Goal: Task Accomplishment & Management: Complete application form

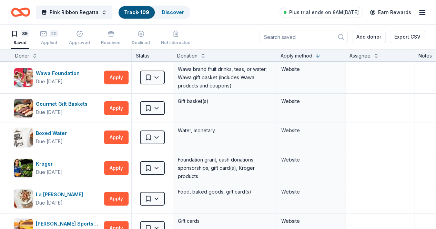
click at [315, 33] on input at bounding box center [303, 37] width 88 height 12
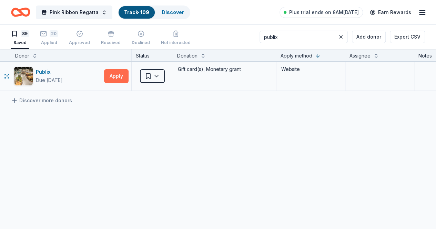
type input "publix"
click at [124, 79] on button "Apply" at bounding box center [116, 76] width 24 height 14
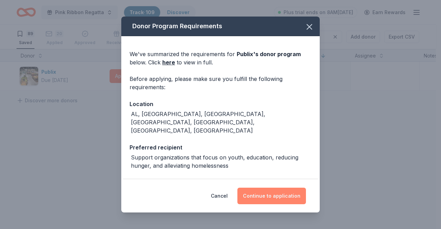
click at [256, 193] on button "Continue to application" at bounding box center [271, 196] width 69 height 17
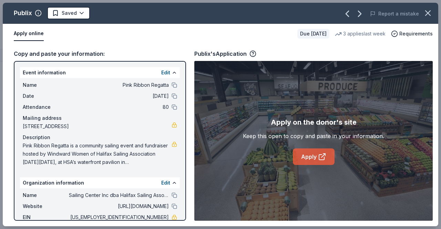
click at [311, 151] on link "Apply" at bounding box center [314, 156] width 42 height 17
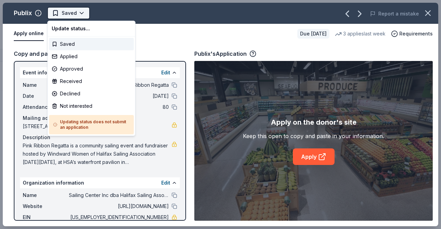
click at [83, 14] on html "Pink Ribbon Regatta Track · 109 Discover Plus trial ends on 8AM[DATE] Earn Rewa…" at bounding box center [220, 114] width 441 height 229
click at [71, 54] on div "Applied" at bounding box center [91, 56] width 85 height 12
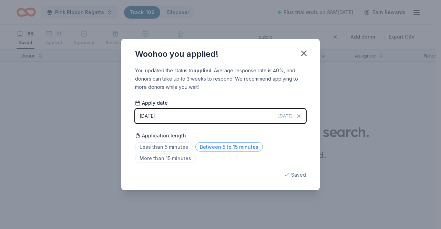
click at [238, 147] on span "Between 5 to 15 minutes" at bounding box center [229, 146] width 68 height 9
click at [303, 53] on icon "button" at bounding box center [303, 53] width 5 height 5
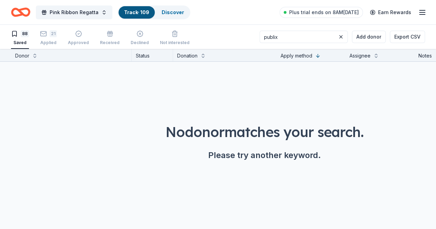
click at [144, 12] on link "Track · 109" at bounding box center [136, 12] width 25 height 6
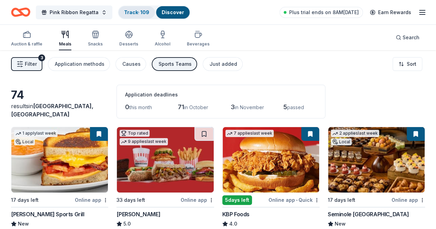
click at [137, 11] on link "Track · 109" at bounding box center [136, 12] width 25 height 6
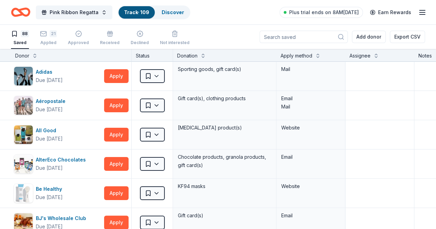
click at [294, 49] on div "Apply method" at bounding box center [310, 55] width 69 height 12
click at [300, 54] on div "Apply method" at bounding box center [296, 56] width 32 height 8
click at [320, 56] on button at bounding box center [318, 55] width 6 height 7
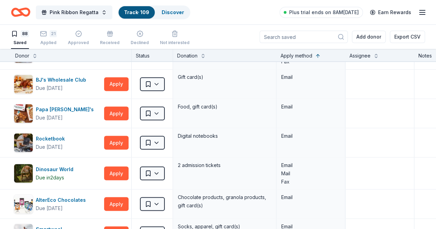
scroll to position [613, 0]
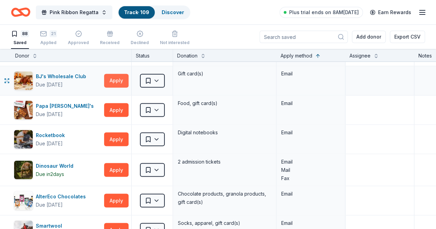
drag, startPoint x: 117, startPoint y: 72, endPoint x: 114, endPoint y: 76, distance: 4.6
click at [114, 76] on button "Apply" at bounding box center [116, 81] width 24 height 14
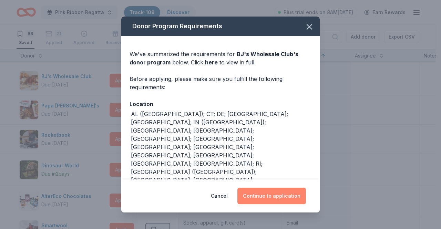
click at [269, 188] on button "Continue to application" at bounding box center [271, 196] width 69 height 17
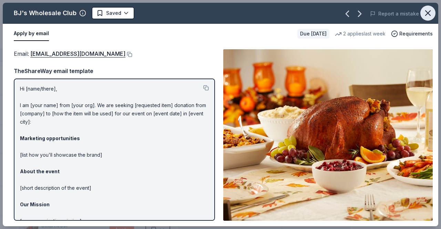
click at [427, 14] on icon "button" at bounding box center [427, 13] width 5 height 5
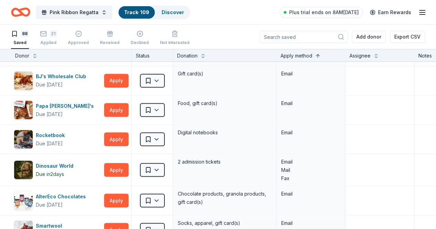
drag, startPoint x: 432, startPoint y: 95, endPoint x: 240, endPoint y: 28, distance: 203.3
click at [240, 28] on div "88 Saved 21 Applied Approved Received Declined Not interested Add donor Export …" at bounding box center [218, 37] width 414 height 24
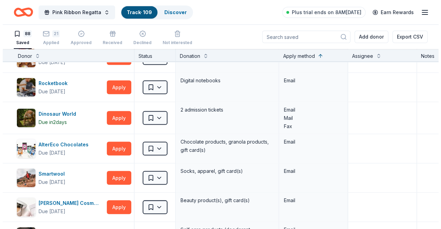
scroll to position [669, 0]
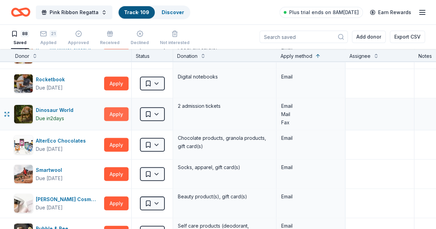
click at [125, 107] on button "Apply" at bounding box center [116, 114] width 24 height 14
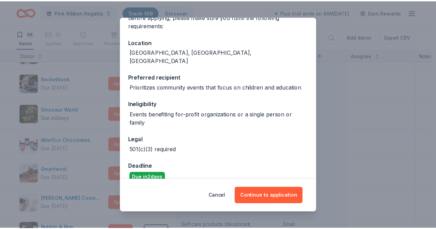
scroll to position [63, 0]
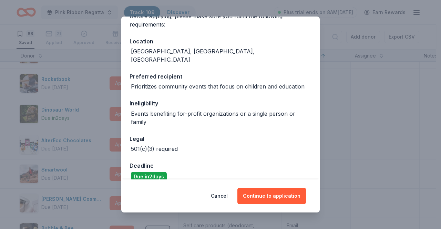
click at [370, 120] on div "Donor Program Requirements We've summarized the requirements for Dinosaur World…" at bounding box center [220, 114] width 441 height 229
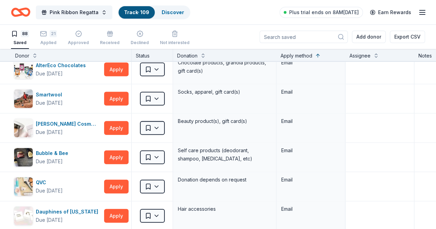
scroll to position [736, 0]
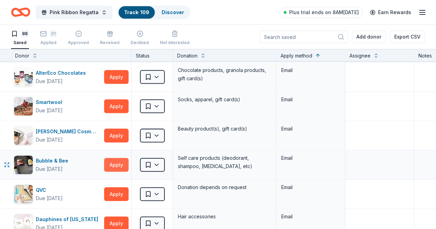
click at [114, 165] on button "Apply" at bounding box center [116, 165] width 24 height 14
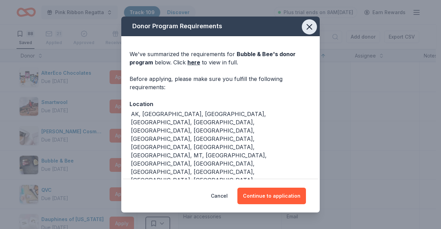
click at [312, 32] on icon "button" at bounding box center [309, 27] width 10 height 10
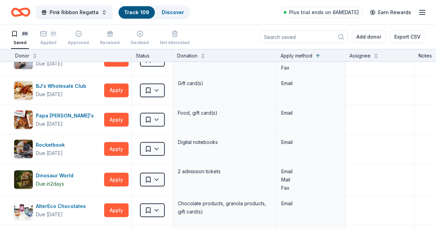
scroll to position [608, 0]
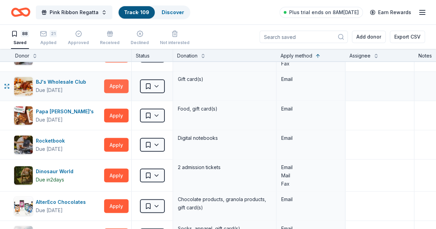
click at [118, 85] on button "Apply" at bounding box center [116, 86] width 24 height 14
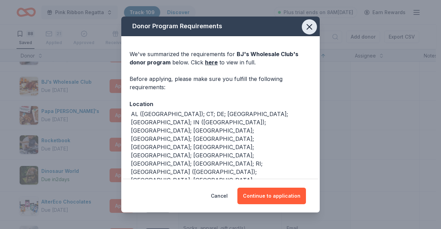
click at [304, 34] on button "button" at bounding box center [309, 26] width 15 height 15
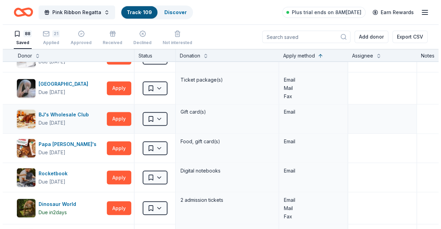
scroll to position [582, 0]
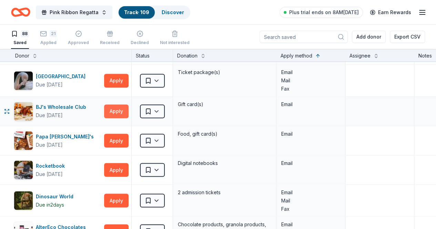
click at [124, 111] on button "Apply" at bounding box center [116, 111] width 24 height 14
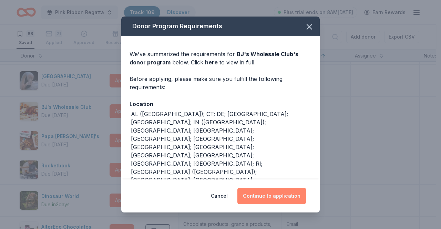
click at [263, 188] on button "Continue to application" at bounding box center [271, 196] width 69 height 17
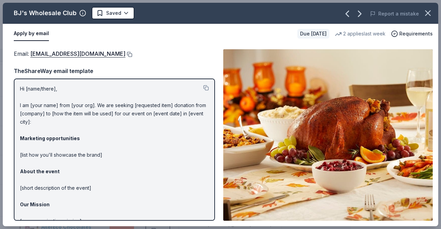
click at [125, 53] on button at bounding box center [128, 55] width 7 height 6
click at [129, 14] on html "Pink Ribbon Regatta Track · 109 Discover Plus trial ends on 8AM[DATE] Earn Rewa…" at bounding box center [220, 114] width 441 height 229
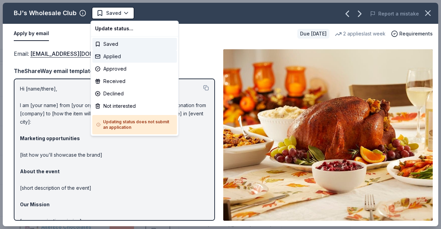
click at [114, 52] on div "Applied" at bounding box center [134, 56] width 85 height 12
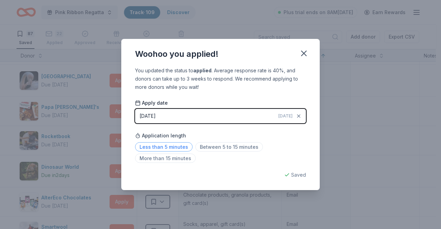
click at [158, 148] on span "Less than 5 minutes" at bounding box center [164, 146] width 58 height 9
click at [303, 55] on icon "button" at bounding box center [304, 54] width 10 height 10
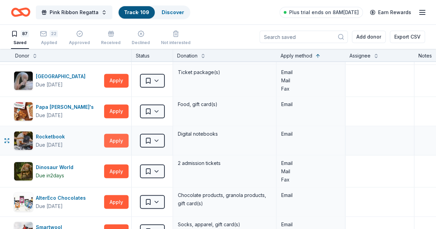
click at [126, 138] on button "Apply" at bounding box center [116, 141] width 24 height 14
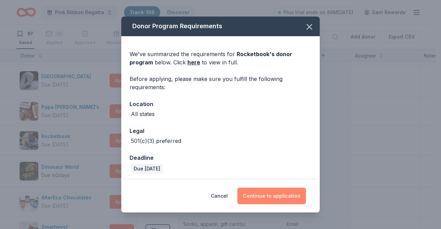
click at [268, 200] on button "Continue to application" at bounding box center [271, 196] width 69 height 17
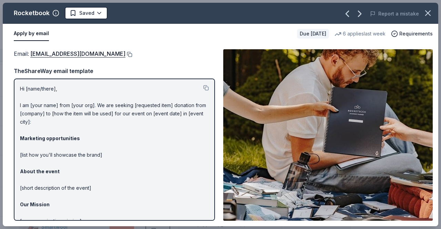
click at [132, 53] on button at bounding box center [128, 55] width 7 height 6
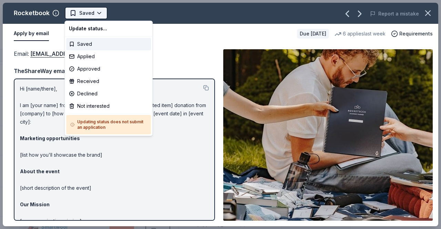
click at [101, 7] on html "Pink Ribbon Regatta Track · 109 Discover Plus trial ends on 8AM[DATE] Earn Rewa…" at bounding box center [220, 114] width 441 height 229
click at [104, 54] on div "Applied" at bounding box center [108, 56] width 85 height 12
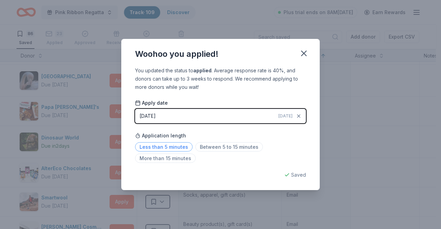
click at [153, 147] on span "Less than 5 minutes" at bounding box center [164, 146] width 58 height 9
click at [302, 57] on icon "button" at bounding box center [304, 54] width 10 height 10
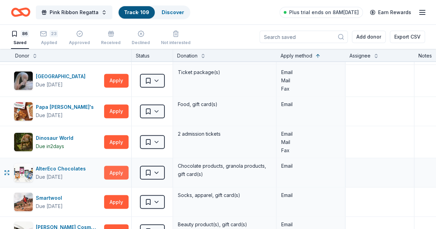
click at [123, 170] on button "Apply" at bounding box center [116, 173] width 24 height 14
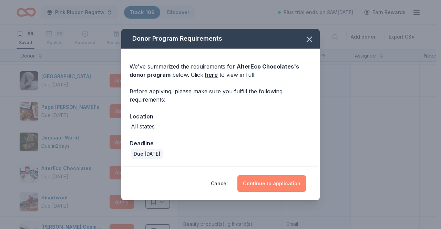
click at [267, 183] on button "Continue to application" at bounding box center [271, 183] width 69 height 17
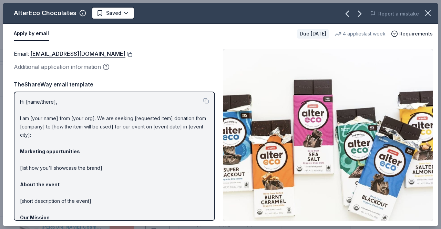
click at [125, 52] on button at bounding box center [128, 55] width 7 height 6
click at [125, 15] on html "Pink Ribbon Regatta Track · 109 Discover Plus trial ends on 8AM[DATE] Earn Rewa…" at bounding box center [220, 114] width 441 height 229
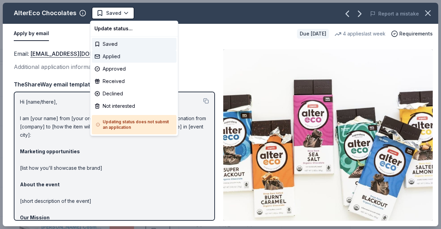
click at [107, 61] on div "Applied" at bounding box center [134, 56] width 85 height 12
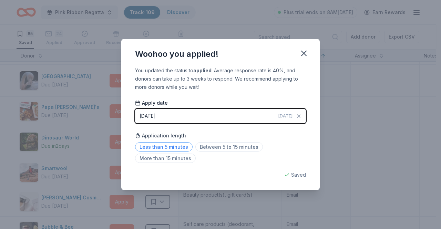
click at [170, 147] on span "Less than 5 minutes" at bounding box center [164, 146] width 58 height 9
click at [305, 54] on icon "button" at bounding box center [304, 54] width 10 height 10
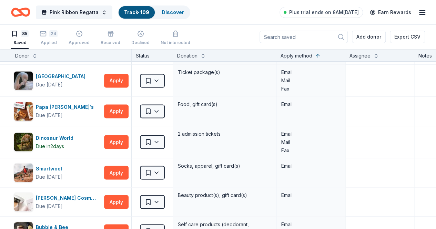
click at [30, 12] on icon "Home" at bounding box center [20, 12] width 19 height 16
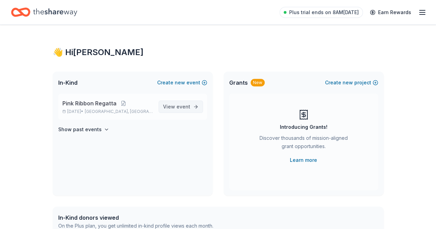
click at [186, 105] on span "event" at bounding box center [183, 107] width 14 height 6
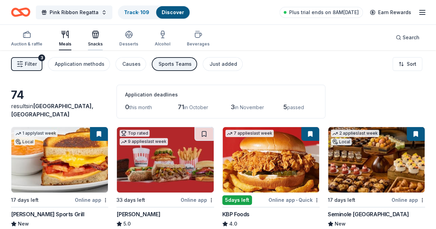
click at [98, 31] on icon "button" at bounding box center [96, 32] width 6 height 2
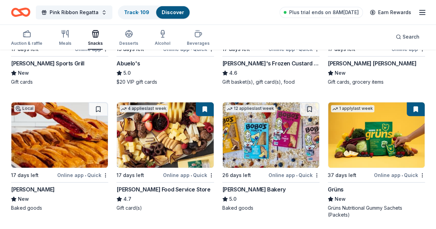
scroll to position [152, 0]
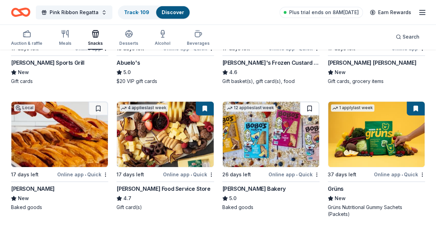
click at [300, 105] on button at bounding box center [309, 109] width 19 height 14
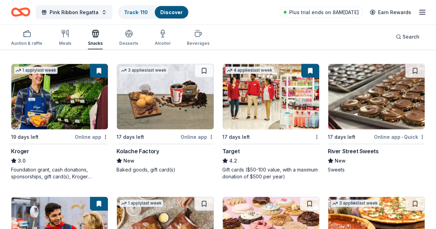
scroll to position [703, 0]
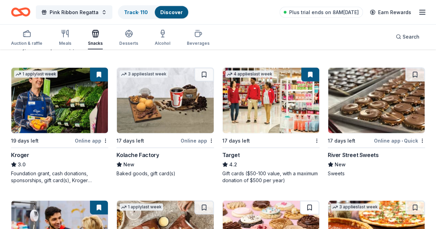
click at [300, 201] on button at bounding box center [309, 208] width 19 height 14
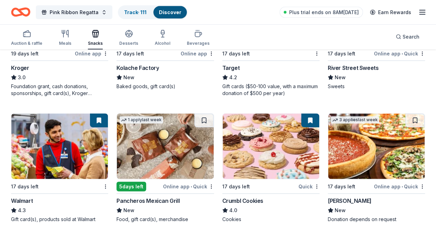
scroll to position [806, 0]
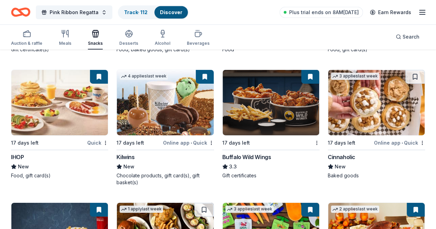
scroll to position [1088, 0]
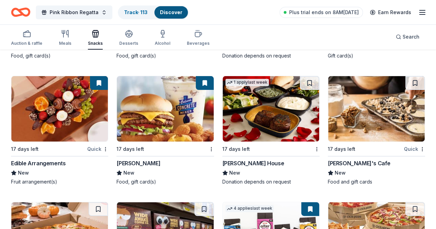
scroll to position [1341, 0]
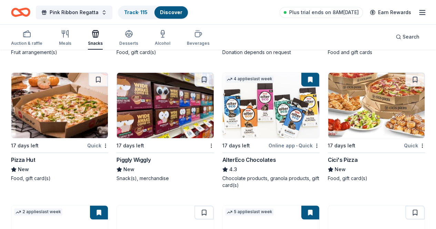
scroll to position [1472, 0]
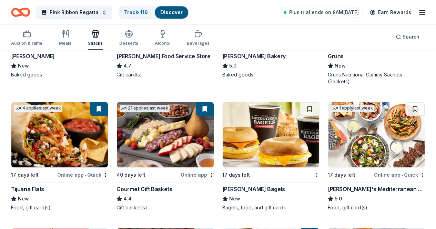
scroll to position [0, 0]
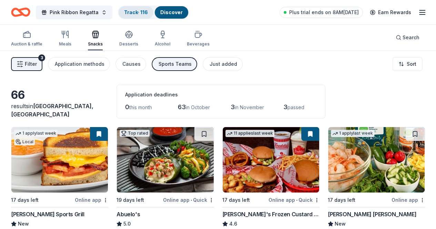
click at [137, 9] on div "Track · 116" at bounding box center [135, 12] width 35 height 12
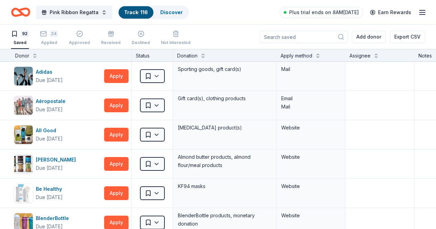
click at [320, 55] on div "Apply method" at bounding box center [310, 56] width 61 height 8
click at [320, 55] on button at bounding box center [318, 55] width 6 height 7
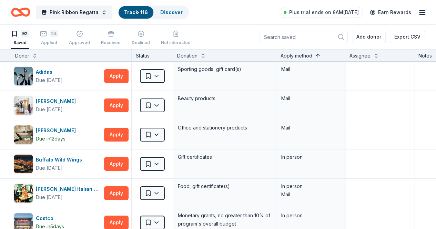
click at [320, 54] on button at bounding box center [318, 55] width 6 height 7
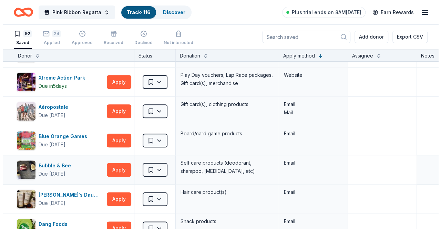
scroll to position [1678, 0]
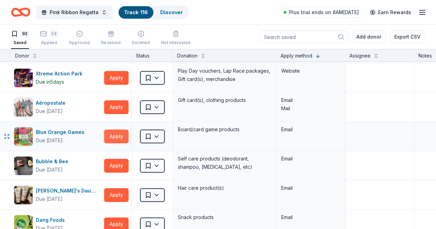
click at [128, 131] on button "Apply" at bounding box center [116, 136] width 24 height 14
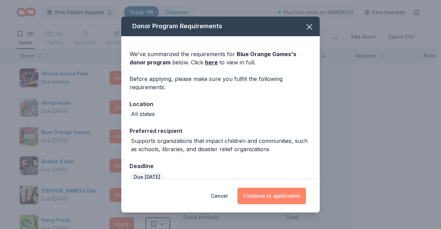
click at [262, 199] on button "Continue to application" at bounding box center [271, 196] width 69 height 17
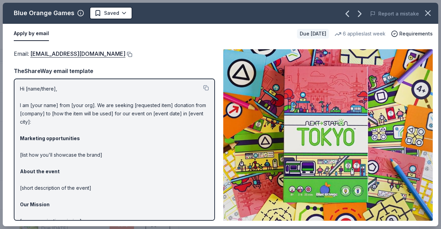
click at [125, 55] on button at bounding box center [128, 55] width 7 height 6
click at [430, 11] on icon "button" at bounding box center [427, 13] width 5 height 5
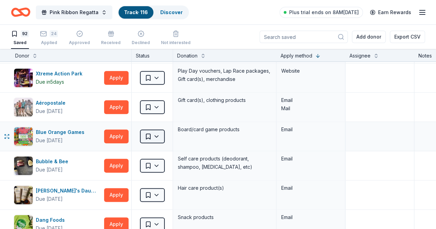
click at [161, 132] on html "Pink Ribbon Regatta Track · 116 Discover Plus trial ends on 8AM[DATE] Earn Rewa…" at bounding box center [218, 114] width 436 height 229
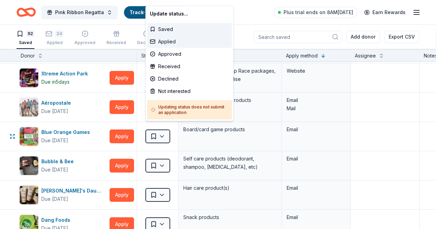
click at [171, 44] on div "Applied" at bounding box center [189, 41] width 85 height 12
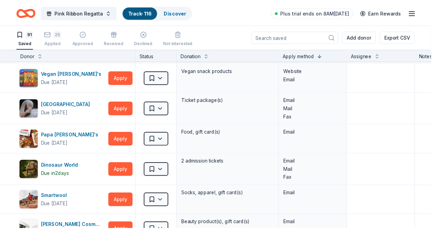
scroll to position [243, 0]
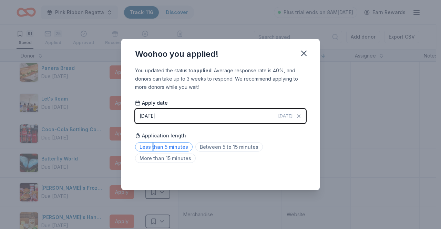
click at [152, 147] on span "Less than 5 minutes" at bounding box center [164, 146] width 58 height 9
click at [166, 146] on span "Less than 5 minutes" at bounding box center [164, 146] width 58 height 9
click at [302, 51] on icon "button" at bounding box center [304, 54] width 10 height 10
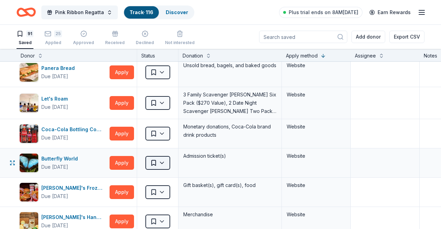
click at [163, 160] on html "Pink Ribbon Regatta Track · 116 Discover Plus trial ends on 8AM[DATE] Earn Rewa…" at bounding box center [220, 114] width 441 height 229
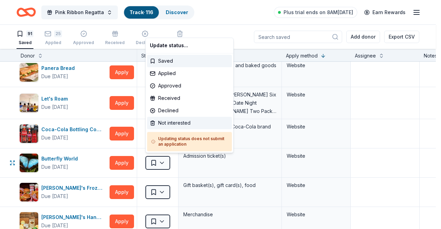
click at [173, 124] on div "Not interested" at bounding box center [189, 123] width 85 height 12
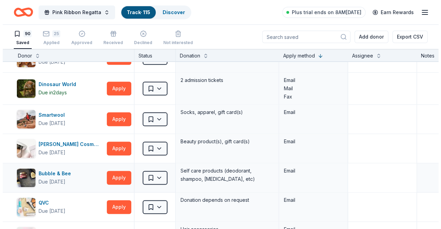
scroll to position [1742, 0]
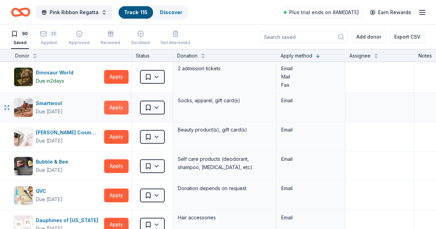
click at [121, 102] on button "Apply" at bounding box center [116, 108] width 24 height 14
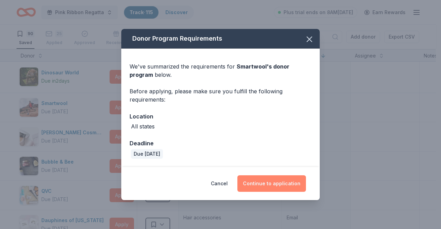
click at [274, 190] on button "Continue to application" at bounding box center [271, 183] width 69 height 17
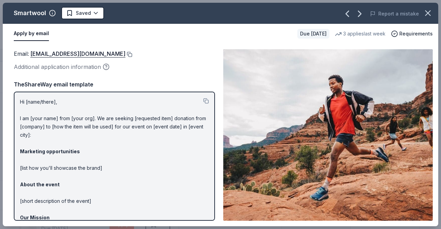
click at [125, 53] on button at bounding box center [128, 55] width 7 height 6
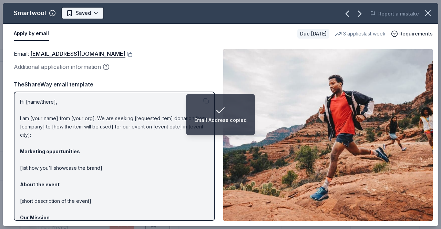
click at [99, 9] on html "Email Address copied Pink Ribbon Regatta Track · 115 Discover Plus trial ends o…" at bounding box center [220, 114] width 441 height 229
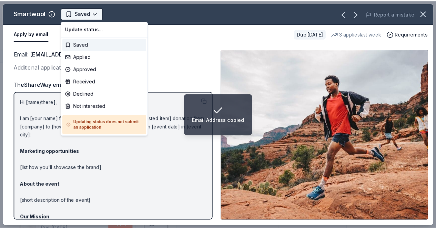
scroll to position [0, 0]
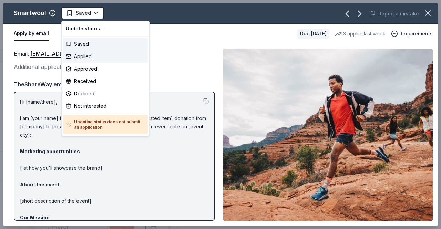
click at [81, 57] on div "Applied" at bounding box center [105, 56] width 85 height 12
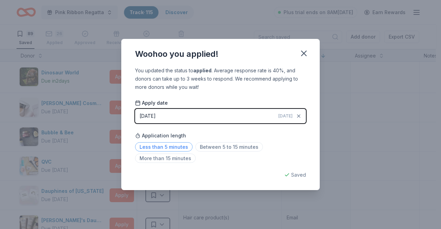
click at [148, 147] on span "Less than 5 minutes" at bounding box center [164, 146] width 58 height 9
click at [305, 50] on icon "button" at bounding box center [304, 54] width 10 height 10
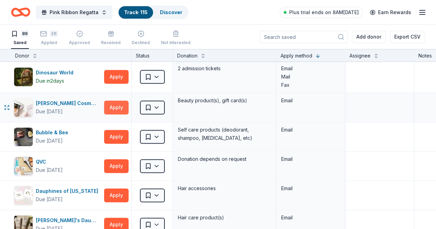
click at [128, 101] on button "Apply" at bounding box center [116, 108] width 24 height 14
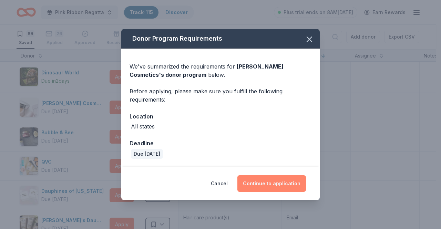
click at [278, 182] on button "Continue to application" at bounding box center [271, 183] width 69 height 17
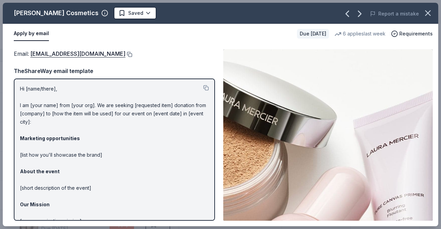
click at [125, 53] on button at bounding box center [128, 55] width 7 height 6
click at [128, 16] on html "Pink Ribbon Regatta Track · 115 Discover Plus trial ends on 8AM[DATE] Earn Rewa…" at bounding box center [220, 114] width 441 height 229
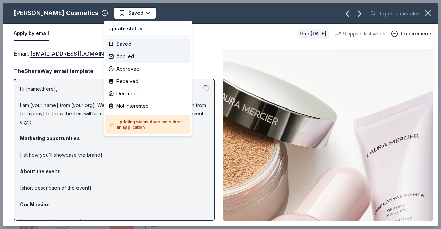
click at [125, 58] on div "Applied" at bounding box center [147, 56] width 85 height 12
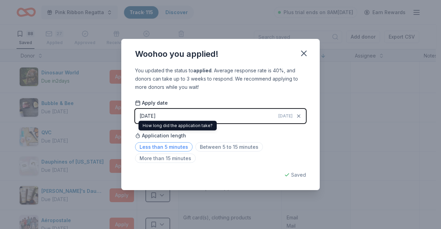
click at [171, 144] on span "Less than 5 minutes" at bounding box center [164, 146] width 58 height 9
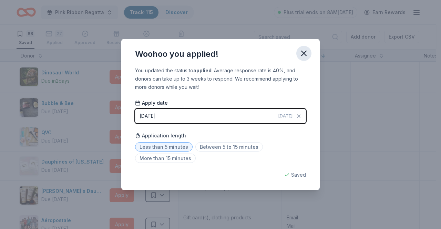
click at [304, 52] on icon "button" at bounding box center [304, 54] width 10 height 10
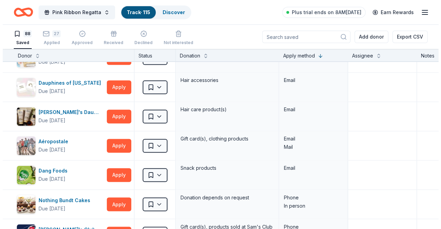
scroll to position [1825, 0]
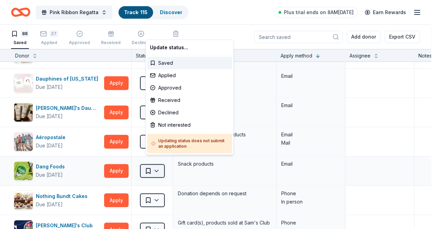
click at [164, 166] on html "Pink Ribbon Regatta Track · 115 Discover Plus trial ends on 8AM[DATE] Earn Rewa…" at bounding box center [218, 114] width 436 height 229
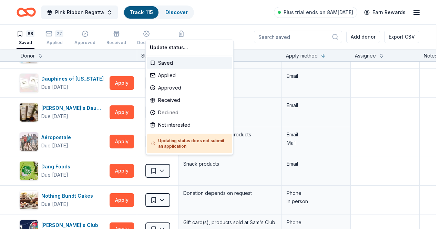
click at [190, 173] on html "Pink Ribbon Regatta Track · 115 Discover Plus trial ends on 8AM[DATE] Earn Rewa…" at bounding box center [220, 114] width 441 height 229
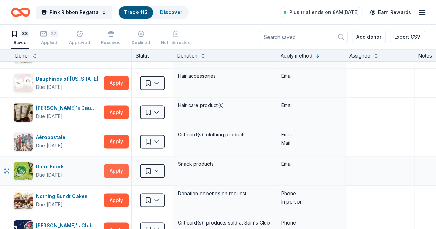
click at [128, 165] on button "Apply" at bounding box center [116, 171] width 24 height 14
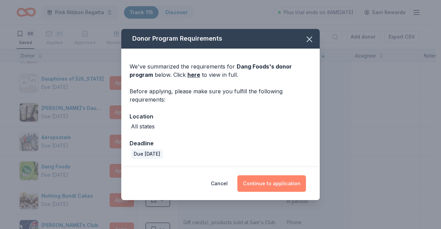
click at [276, 188] on button "Continue to application" at bounding box center [271, 183] width 69 height 17
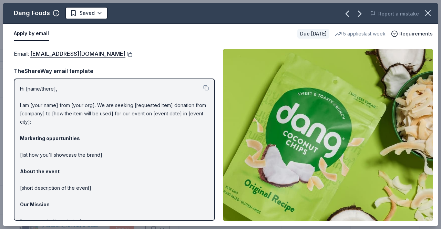
click at [125, 53] on button at bounding box center [128, 55] width 7 height 6
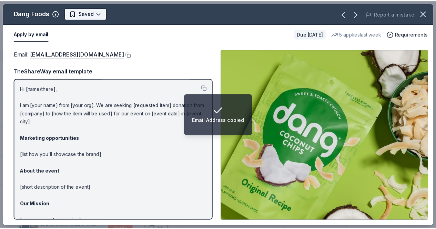
scroll to position [0, 0]
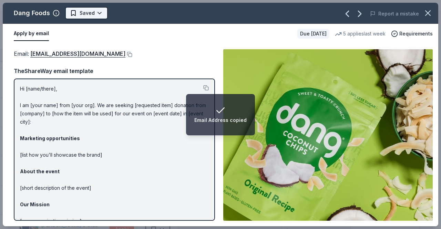
click at [96, 14] on html "Email Address copied Pink Ribbon Regatta Track · 115 Discover Plus trial ends o…" at bounding box center [220, 114] width 441 height 229
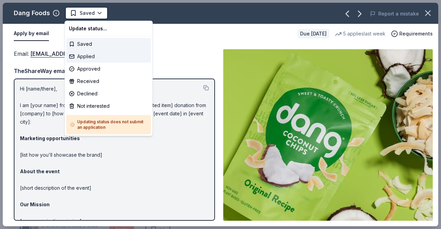
click at [91, 60] on div "Applied" at bounding box center [108, 56] width 85 height 12
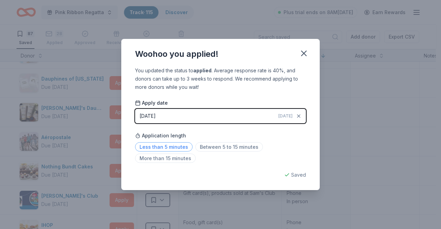
click at [176, 146] on span "Less than 5 minutes" at bounding box center [164, 146] width 58 height 9
click at [303, 53] on icon "button" at bounding box center [303, 53] width 5 height 5
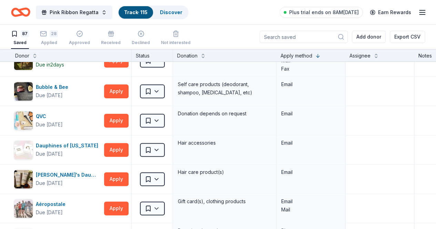
scroll to position [1754, 0]
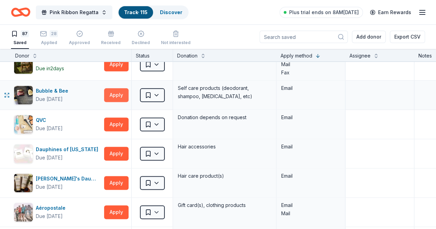
click at [112, 88] on button "Apply" at bounding box center [116, 95] width 24 height 14
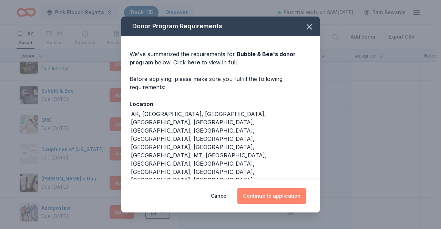
click at [268, 193] on button "Continue to application" at bounding box center [271, 196] width 69 height 17
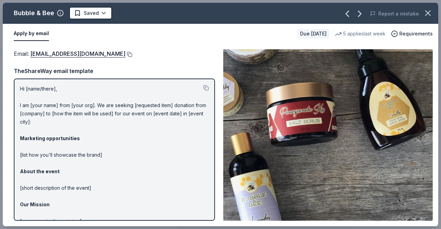
click at [125, 54] on button at bounding box center [128, 55] width 7 height 6
click at [431, 11] on icon "button" at bounding box center [428, 13] width 10 height 10
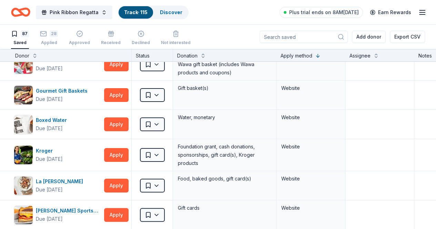
scroll to position [0, 0]
